Goal: Task Accomplishment & Management: Manage account settings

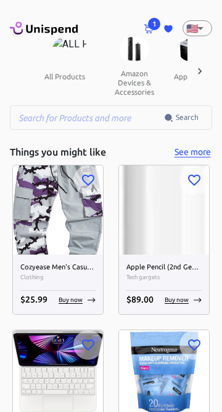
click at [169, 26] on icon at bounding box center [168, 28] width 8 height 7
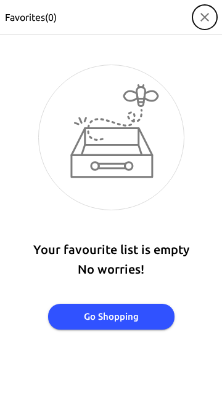
click at [207, 13] on icon "button" at bounding box center [204, 17] width 15 height 15
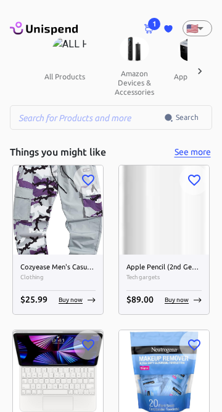
click at [28, 36] on icon at bounding box center [44, 28] width 68 height 17
click at [47, 35] on icon at bounding box center [44, 28] width 68 height 17
click at [42, 31] on icon at bounding box center [52, 30] width 52 height 10
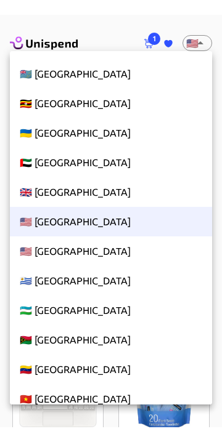
scroll to position [6728, 0]
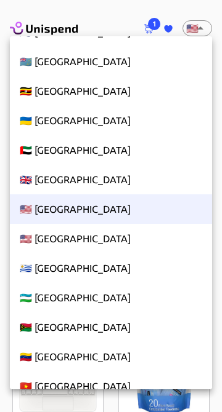
click at [126, 183] on li "🇬🇧 [GEOGRAPHIC_DATA]" at bounding box center [111, 180] width 202 height 30
type input "GB"
